Goal: Task Accomplishment & Management: Use online tool/utility

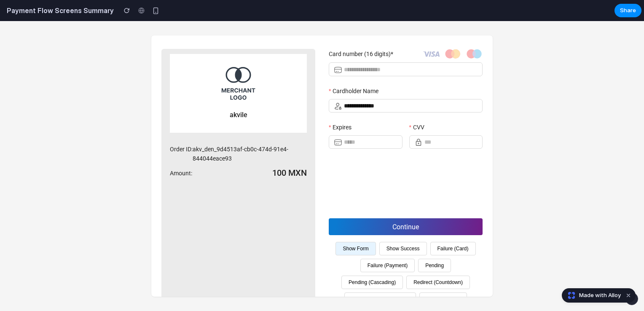
scroll to position [41, 0]
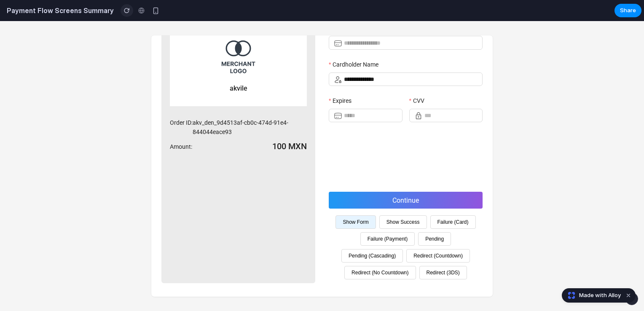
click at [124, 9] on div "button" at bounding box center [127, 11] width 6 height 6
click at [407, 257] on button "Redirect (Countdown)" at bounding box center [438, 255] width 64 height 13
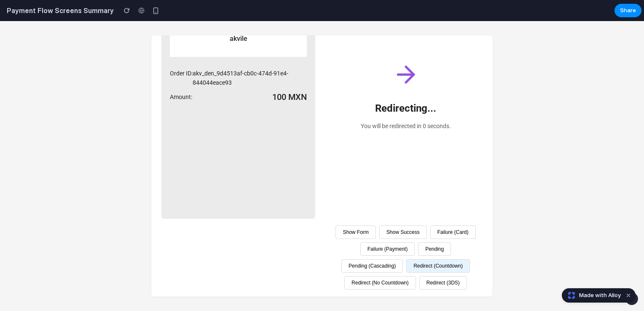
scroll to position [103, 0]
click at [432, 286] on button "Redirect (3DS)" at bounding box center [444, 282] width 48 height 13
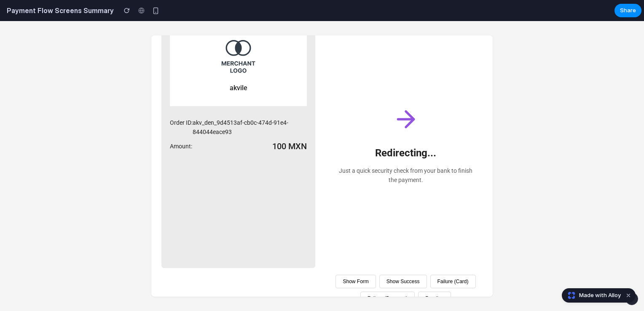
scroll to position [19, 0]
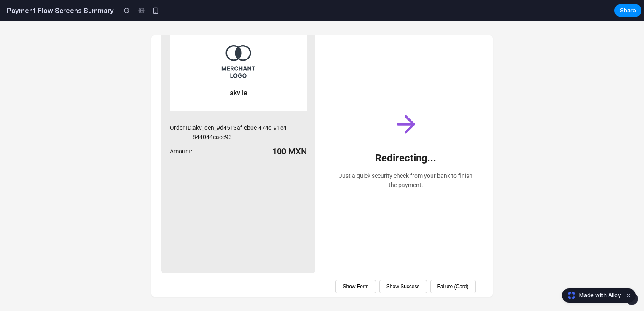
click at [579, 154] on div "akvile Order ID: akv_den_9d4513af-cb0c-474d-91e4-844044eace93 Amount: 100 MXN R…" at bounding box center [322, 166] width 644 height 290
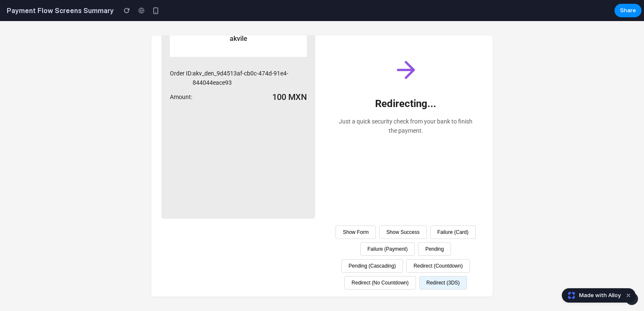
click at [376, 226] on button "Show Form" at bounding box center [356, 232] width 40 height 13
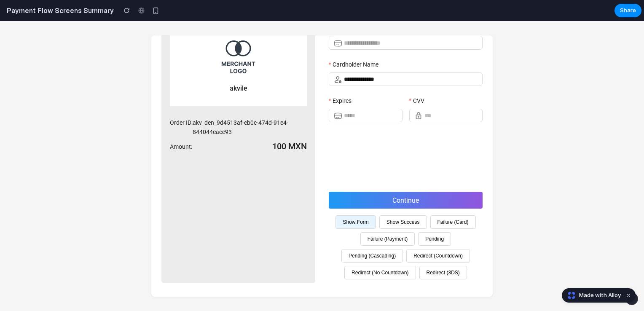
scroll to position [0, 0]
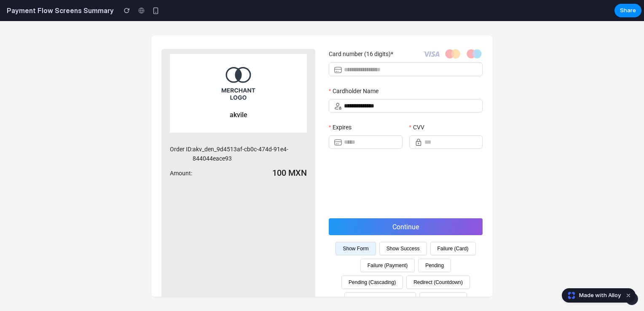
click at [547, 185] on div "**********" at bounding box center [322, 166] width 644 height 290
click at [152, 11] on div "button" at bounding box center [155, 10] width 7 height 7
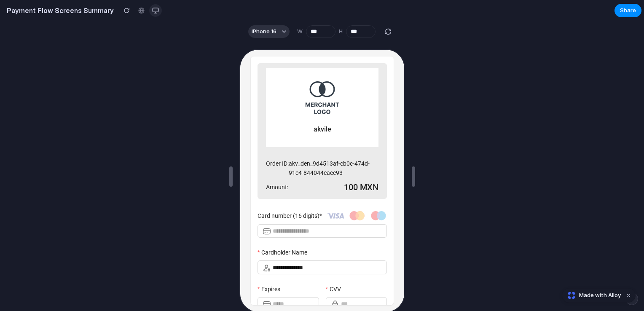
click at [152, 8] on div "button" at bounding box center [155, 10] width 7 height 7
